Goal: Task Accomplishment & Management: Manage account settings

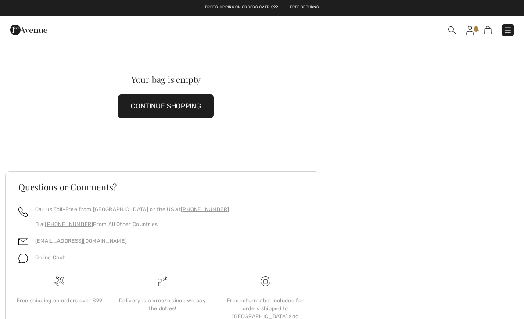
click at [490, 29] on img at bounding box center [487, 30] width 7 height 8
click at [184, 109] on button "CONTINUE SHOPPING" at bounding box center [166, 106] width 96 height 24
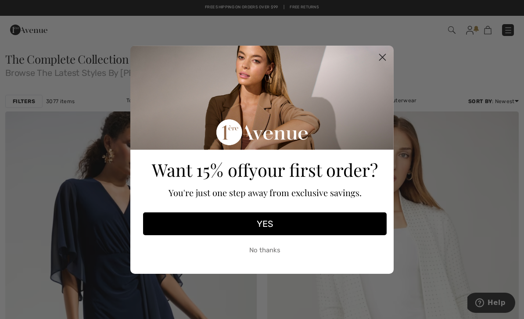
click at [389, 58] on circle "Close dialog" at bounding box center [382, 57] width 14 height 14
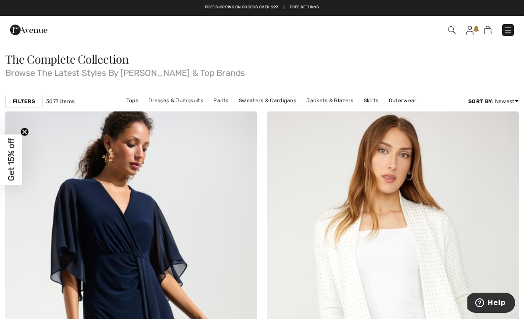
click at [511, 29] on img at bounding box center [507, 30] width 9 height 9
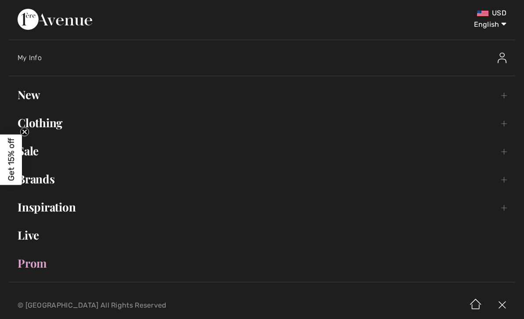
click at [506, 56] on img at bounding box center [501, 58] width 9 height 11
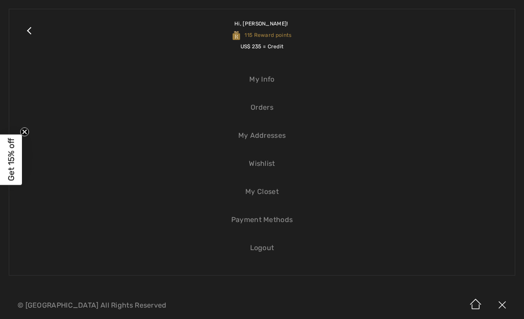
click at [425, 112] on link "Orders" at bounding box center [262, 107] width 488 height 19
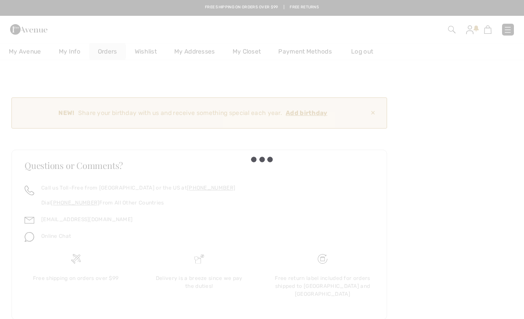
checkbox input "true"
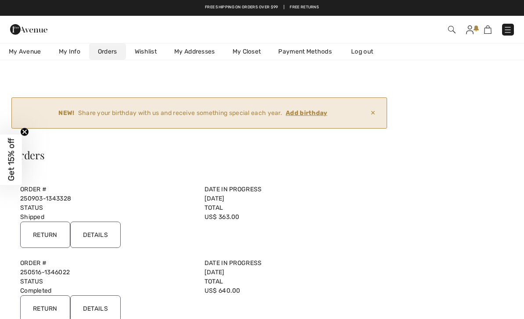
click at [471, 26] on img at bounding box center [469, 29] width 7 height 9
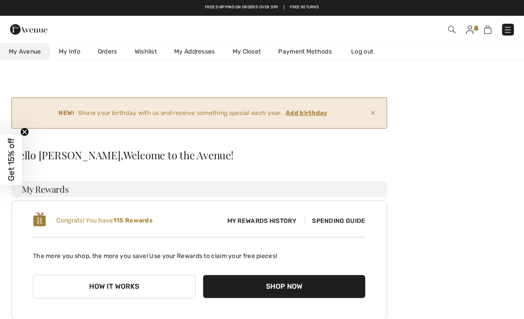
click at [314, 115] on ins "Add birthday" at bounding box center [307, 112] width 42 height 7
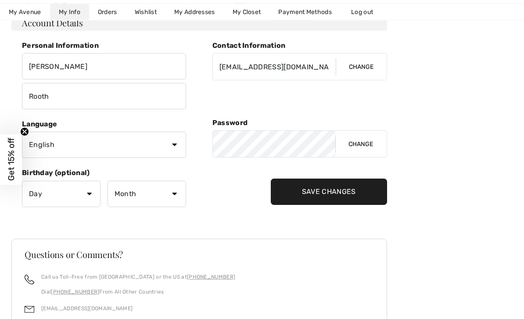
scroll to position [156, 0]
click at [87, 195] on select "Day 1 2 3 4 5 6 7 8 9 10 11 12 13 14 15 16 17 18 19 20 21 22 23 24 25 26 27 28 …" at bounding box center [61, 193] width 79 height 26
select select "10"
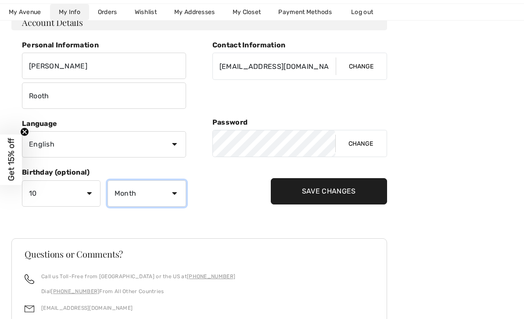
click at [176, 196] on select "Month January February March April May June July August September October Novem…" at bounding box center [146, 193] width 79 height 26
select select "10"
click at [88, 191] on select "Day 1 2 3 4 5 6 7 8 9 10 11 12 13 14 15 16 17 18 19 20 21 22 23 24 25 26 27 28 …" at bounding box center [61, 193] width 79 height 26
click at [96, 194] on select "Day 1 2 3 4 5 6 7 8 9 10 11 12 13 14 15 16 17 18 19 20 21 22 23 24 25 26 27 28 …" at bounding box center [61, 193] width 79 height 26
select select "23"
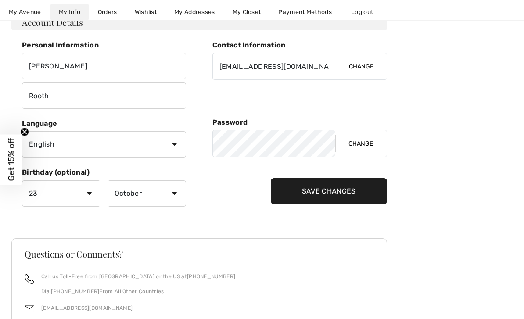
click at [350, 191] on input "Save Changes" at bounding box center [329, 191] width 116 height 26
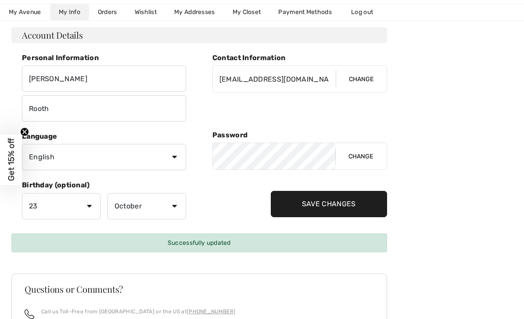
scroll to position [0, 0]
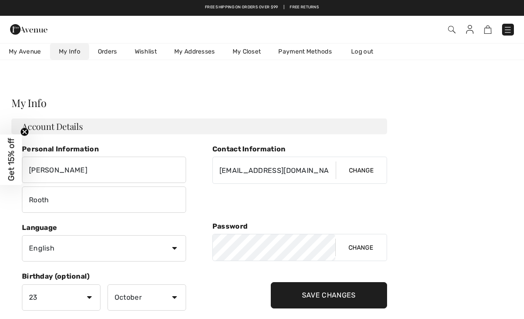
click at [336, 300] on input "Save Changes" at bounding box center [329, 295] width 116 height 26
click at [330, 296] on input "Save Changes" at bounding box center [329, 295] width 116 height 26
click at [319, 289] on input "Save Changes" at bounding box center [329, 295] width 116 height 26
click at [330, 300] on input "Save Changes" at bounding box center [329, 295] width 116 height 26
click at [334, 295] on input "Save Changes" at bounding box center [329, 295] width 116 height 26
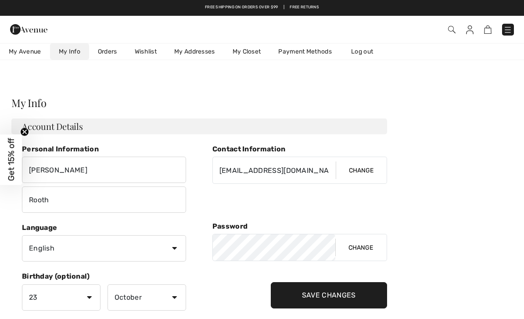
scroll to position [76, 0]
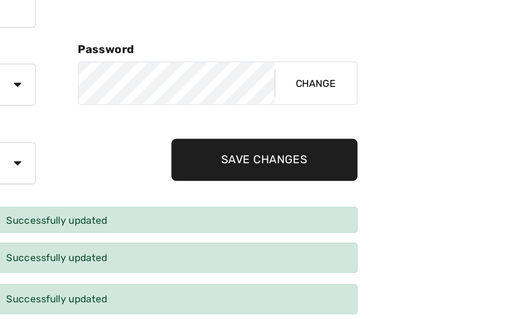
click at [271, 206] on input "Save Changes" at bounding box center [329, 219] width 116 height 26
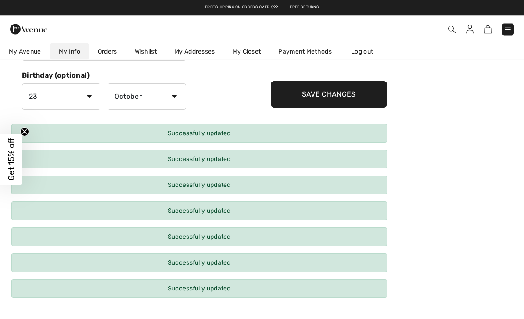
scroll to position [0, 0]
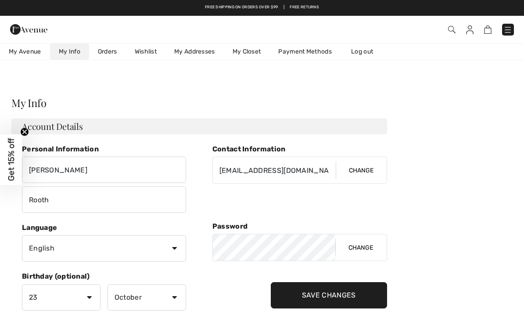
click at [141, 51] on link "Wishlist" at bounding box center [145, 51] width 39 height 16
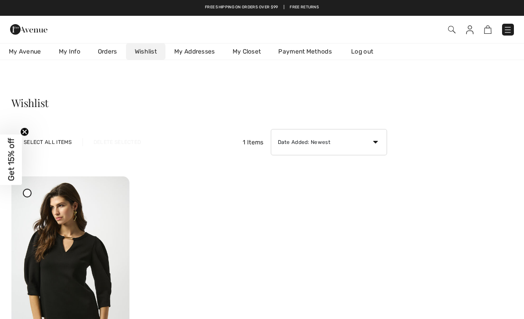
click at [18, 50] on span "My Avenue" at bounding box center [25, 51] width 32 height 9
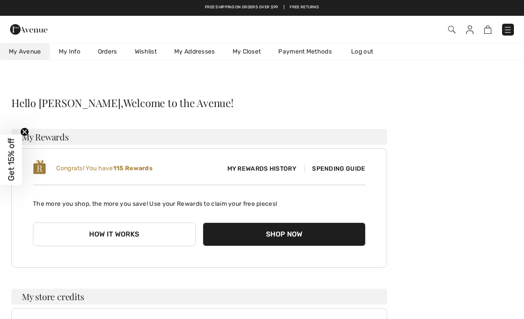
click at [512, 29] on img at bounding box center [507, 29] width 9 height 9
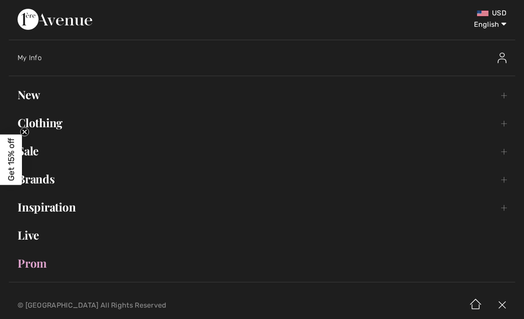
click at [501, 127] on link "Clothing Toggle submenu" at bounding box center [262, 122] width 506 height 19
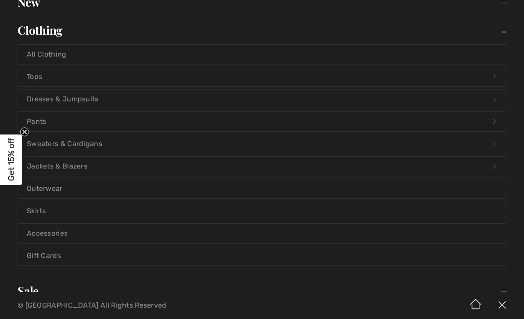
scroll to position [93, 0]
click at [493, 80] on link "Tops Open submenu" at bounding box center [262, 76] width 488 height 19
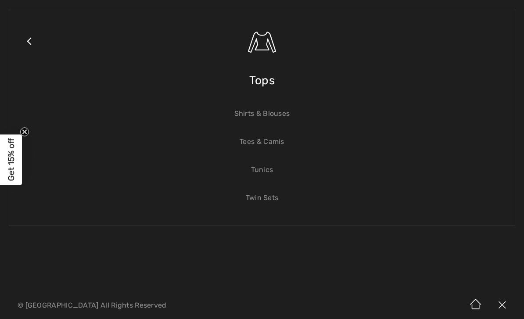
click at [293, 149] on link "Tees & Camis" at bounding box center [262, 141] width 488 height 19
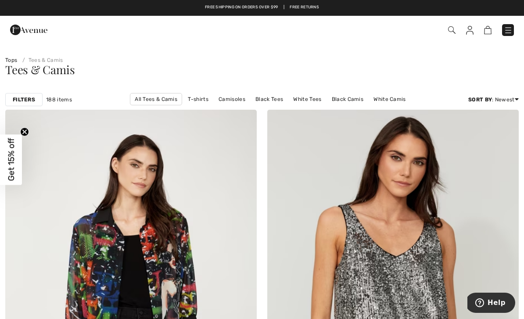
click at [214, 102] on link "Camisoles" at bounding box center [232, 98] width 36 height 11
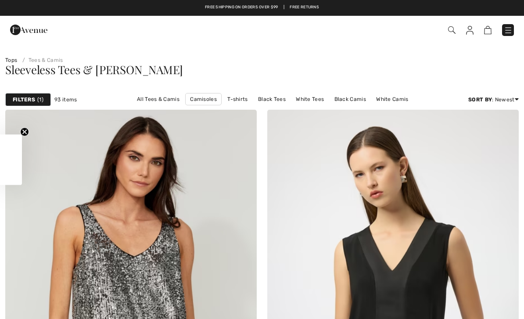
checkbox input "true"
click at [26, 97] on strong "Filters" at bounding box center [24, 100] width 22 height 8
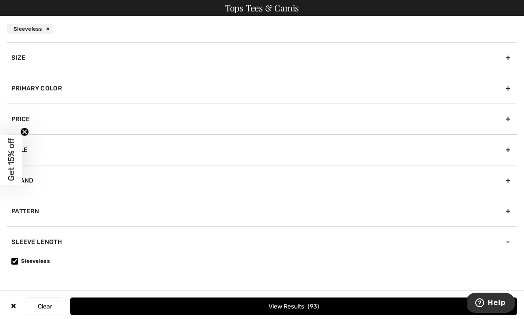
click at [21, 242] on div "Sleeve length" at bounding box center [262, 241] width 510 height 31
click at [512, 242] on div "Sleeve length" at bounding box center [262, 241] width 510 height 31
click at [11, 264] on label "Sleeveless" at bounding box center [263, 261] width 505 height 8
click at [11, 264] on input"] "Sleeveless" at bounding box center [14, 261] width 7 height 7
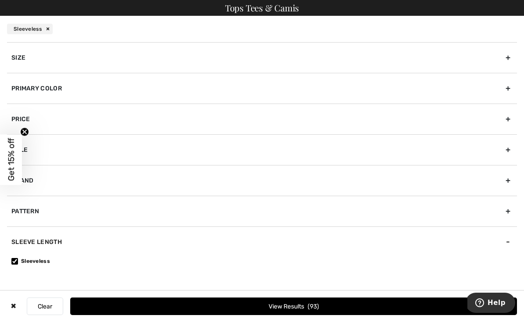
checkbox input"] "false"
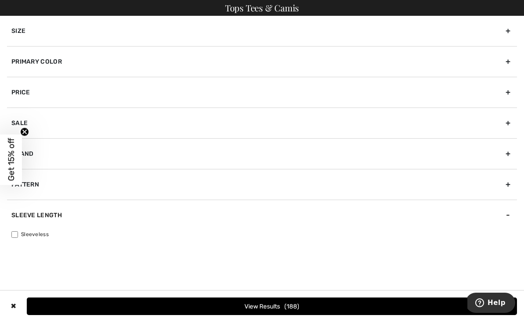
scroll to position [0, 0]
click at [510, 64] on div "Primary Color" at bounding box center [262, 61] width 510 height 31
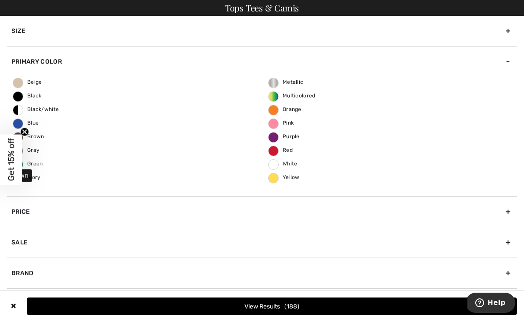
click at [30, 139] on span "Brown" at bounding box center [28, 136] width 31 height 6
click at [0, 0] on input "Brown" at bounding box center [0, 0] width 0 height 0
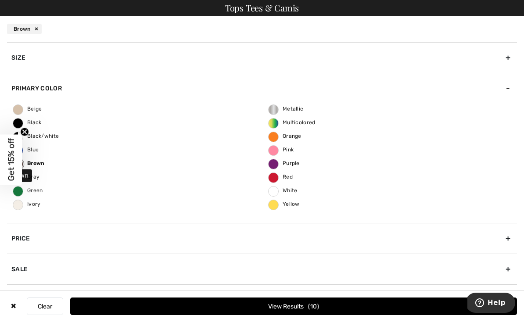
click at [412, 303] on button "View Results 10" at bounding box center [293, 306] width 446 height 18
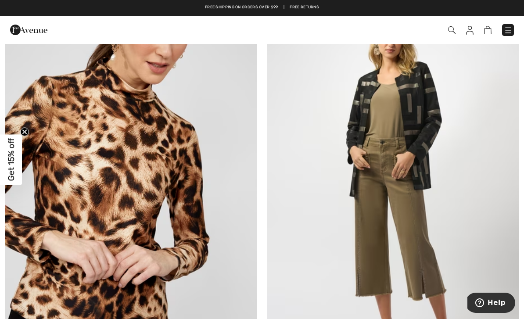
scroll to position [534, 0]
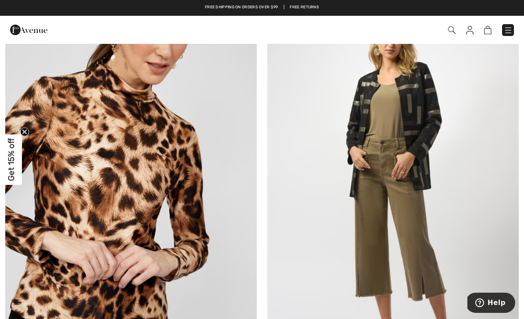
click at [407, 203] on img at bounding box center [392, 189] width 251 height 377
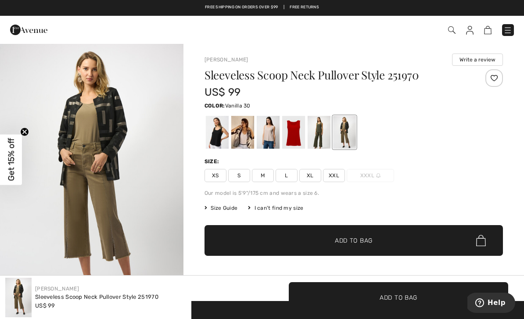
click at [242, 134] on div at bounding box center [242, 132] width 23 height 33
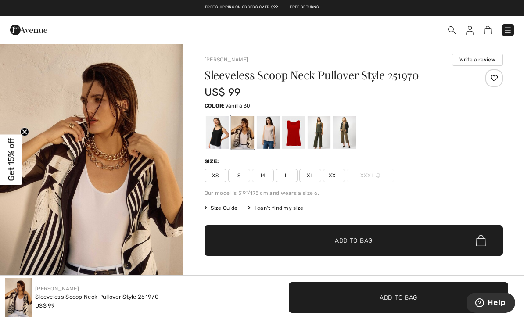
click at [274, 135] on div at bounding box center [268, 132] width 23 height 33
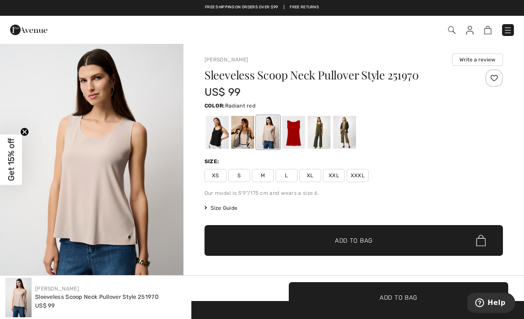
click at [296, 138] on div at bounding box center [293, 132] width 23 height 33
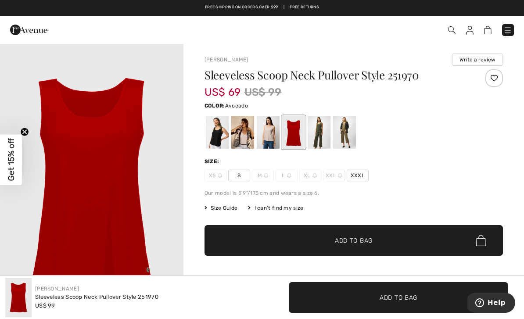
click at [319, 135] on div at bounding box center [318, 132] width 23 height 33
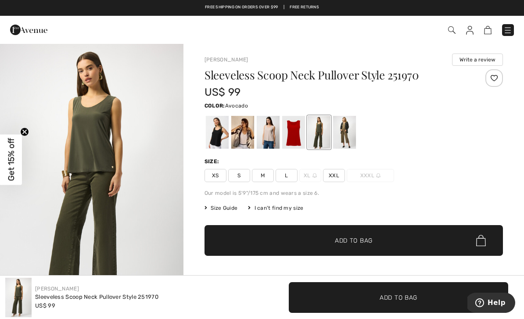
click at [342, 137] on div at bounding box center [344, 132] width 23 height 33
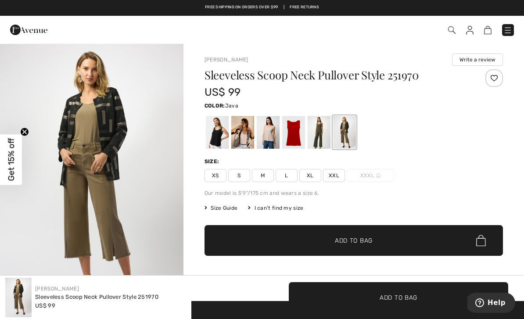
click at [222, 139] on div at bounding box center [217, 132] width 23 height 33
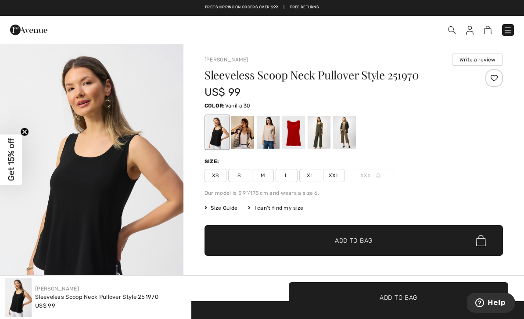
click at [245, 136] on div at bounding box center [242, 132] width 23 height 33
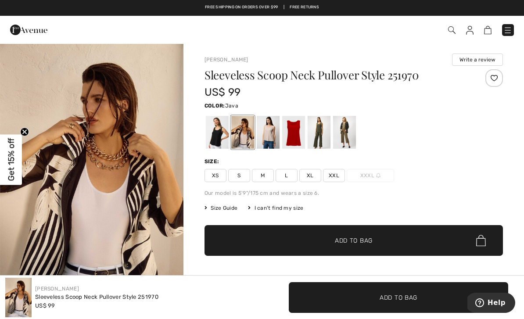
click at [347, 135] on div at bounding box center [344, 132] width 23 height 33
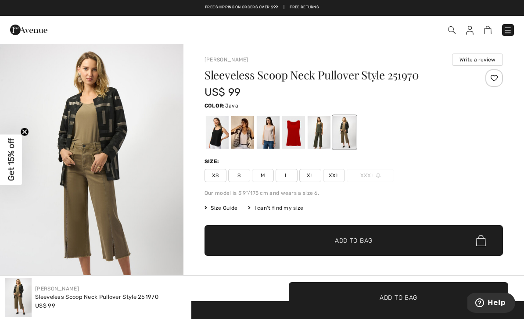
click at [352, 133] on div at bounding box center [344, 132] width 23 height 33
click at [344, 132] on div at bounding box center [344, 132] width 23 height 33
click at [473, 31] on img at bounding box center [469, 30] width 7 height 9
